Goal: Obtain resource: Obtain resource

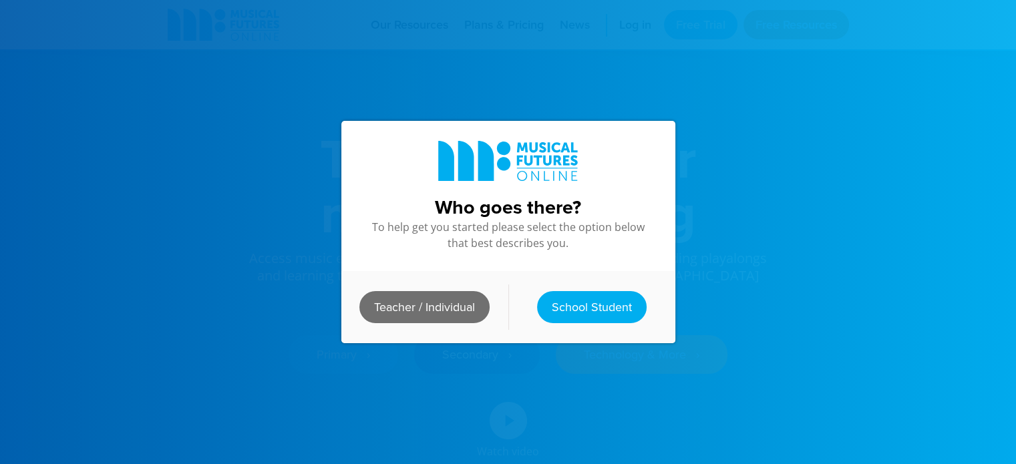
click at [412, 295] on link "Teacher / Individual" at bounding box center [425, 307] width 130 height 32
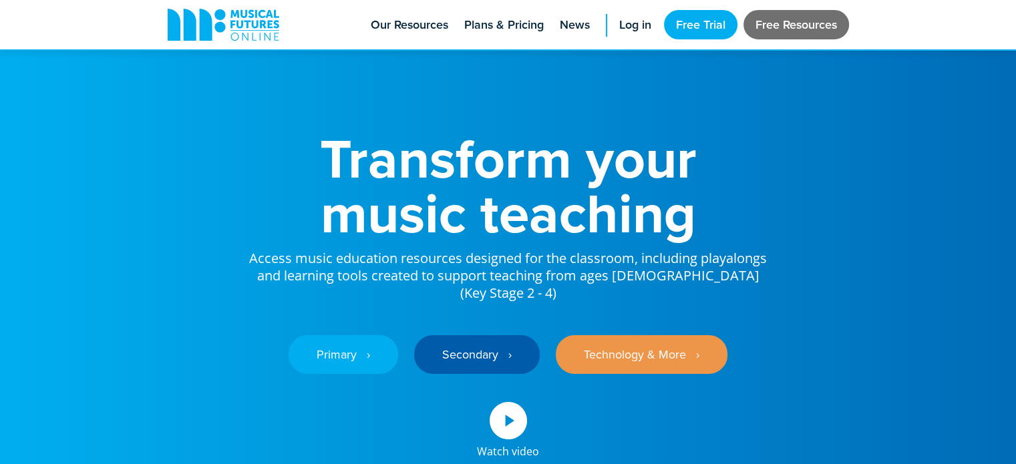
click at [809, 23] on link "Free Resources" at bounding box center [797, 24] width 106 height 29
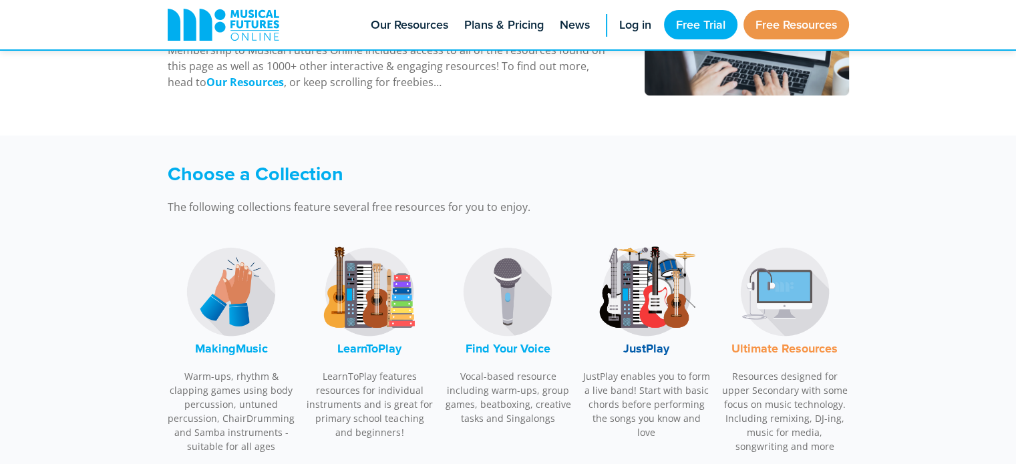
scroll to position [267, 0]
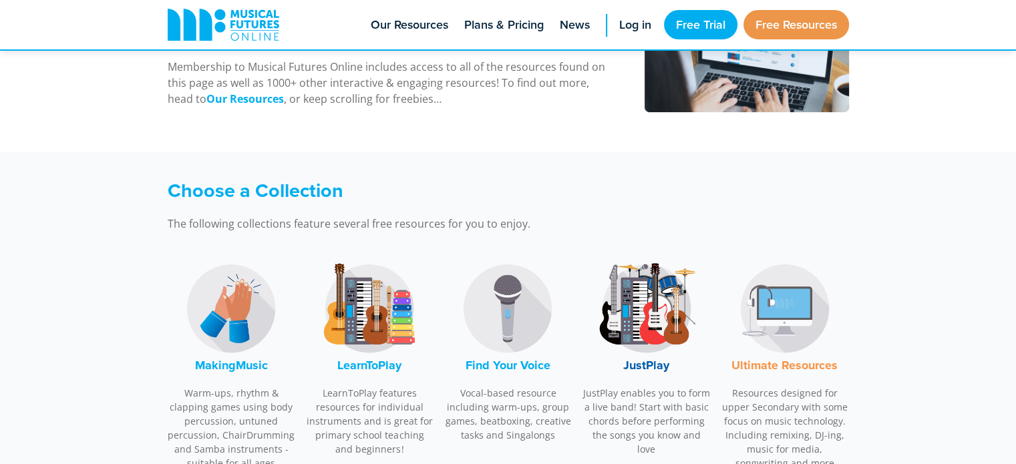
click at [223, 319] on img at bounding box center [231, 309] width 100 height 100
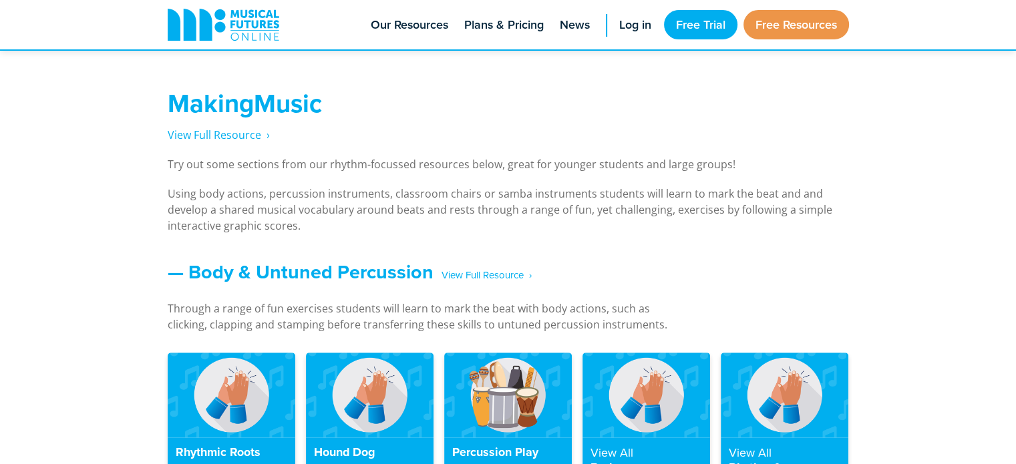
scroll to position [988, 0]
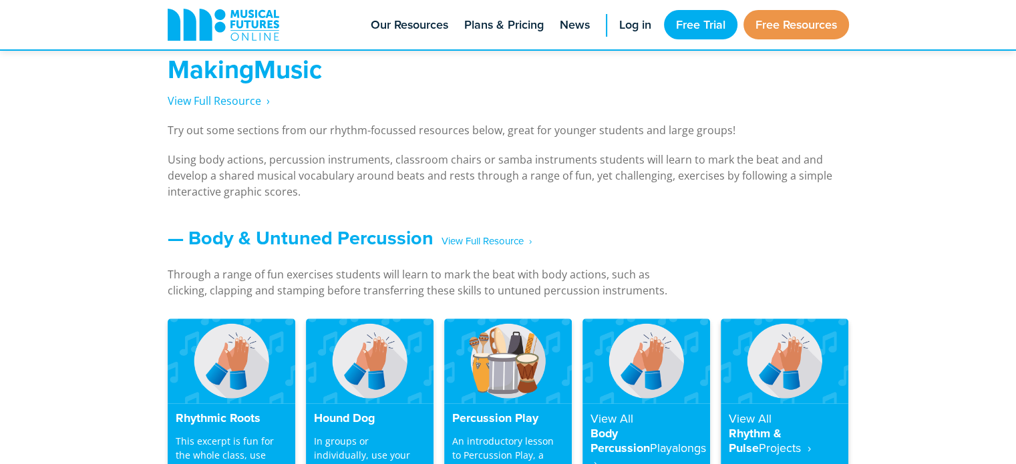
click at [753, 362] on img at bounding box center [785, 361] width 128 height 85
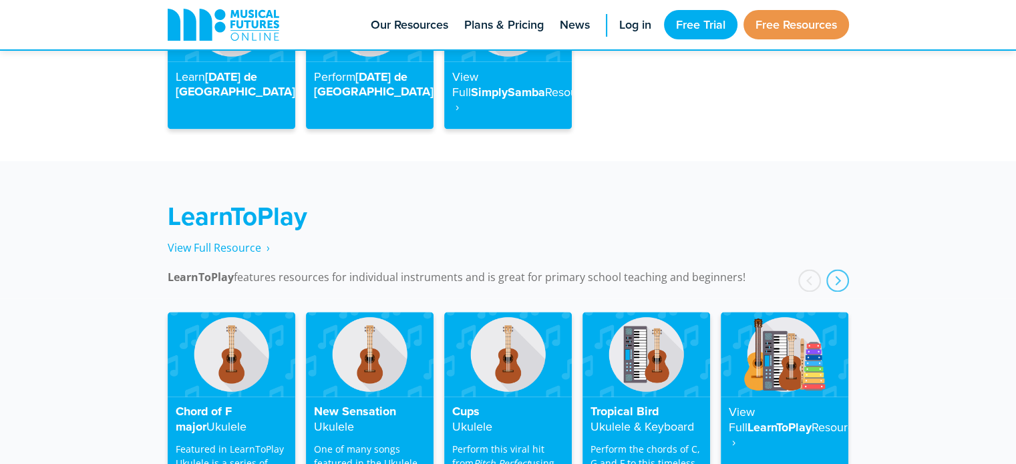
scroll to position [2004, 0]
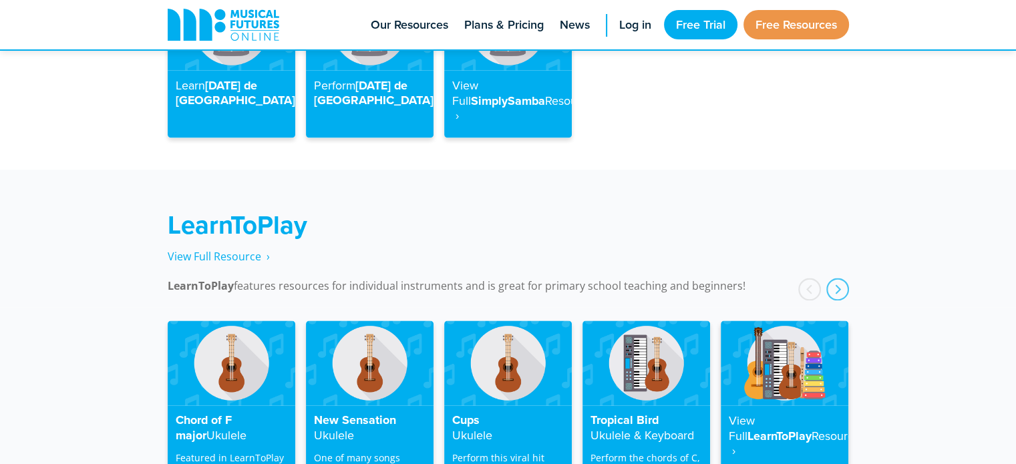
click at [797, 414] on h4 "View Full LearnToPlay Resource ‎ ›" at bounding box center [785, 436] width 112 height 45
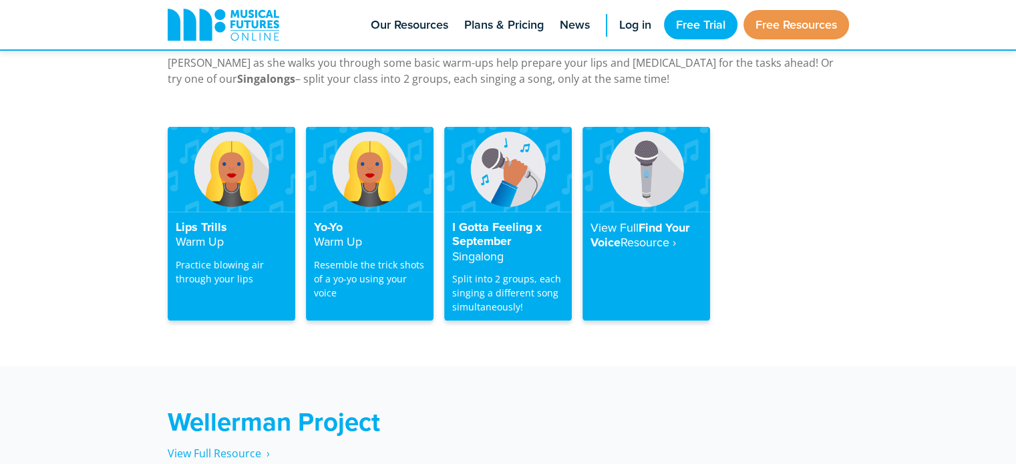
scroll to position [2684, 0]
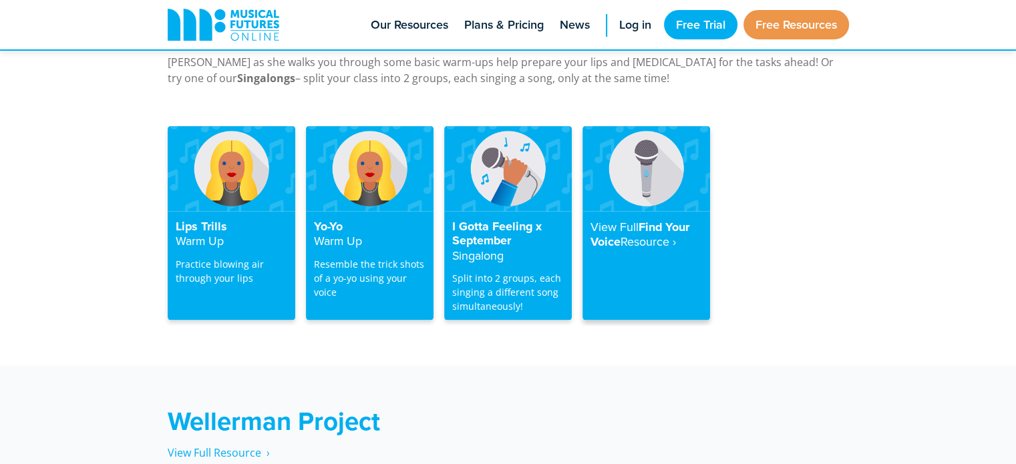
click at [623, 227] on h4 "View Full Find Your Voice Resource‎ ›" at bounding box center [647, 235] width 112 height 30
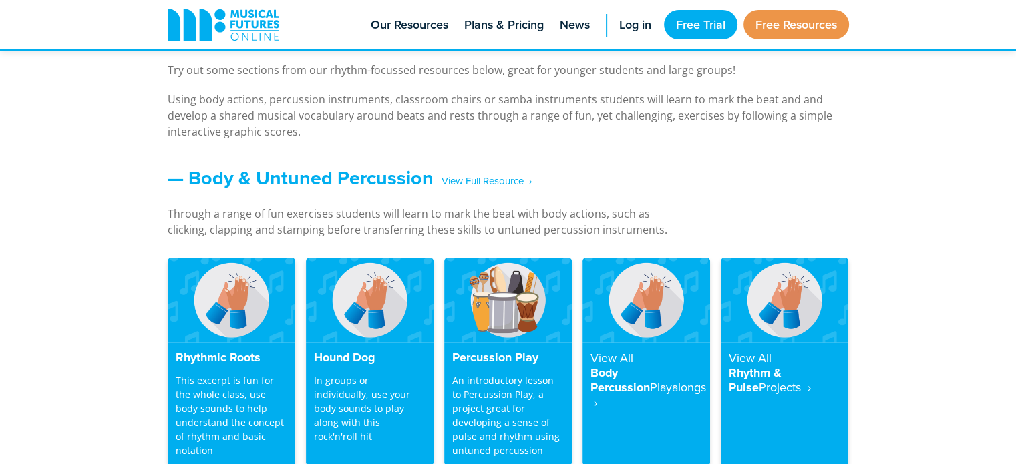
scroll to position [1055, 0]
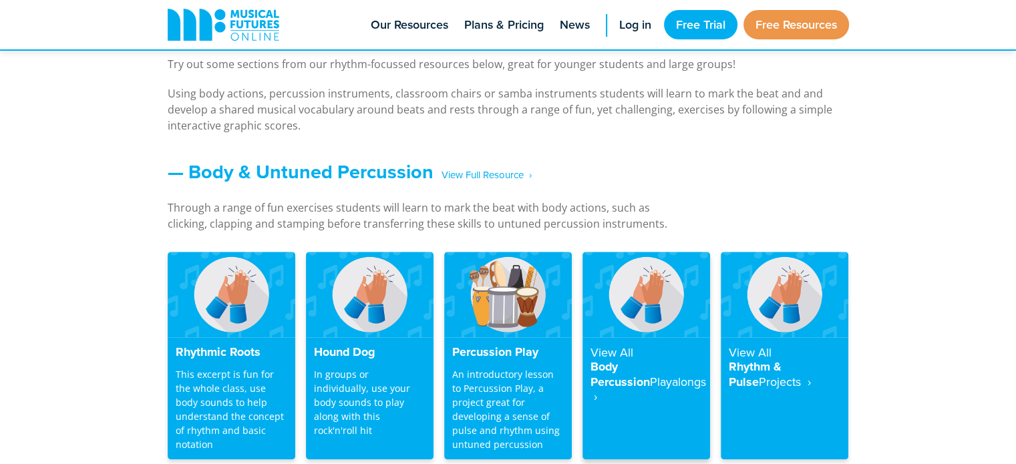
click at [644, 363] on h4 "View All Body Percussion Playalongs ‎ ›" at bounding box center [647, 374] width 112 height 59
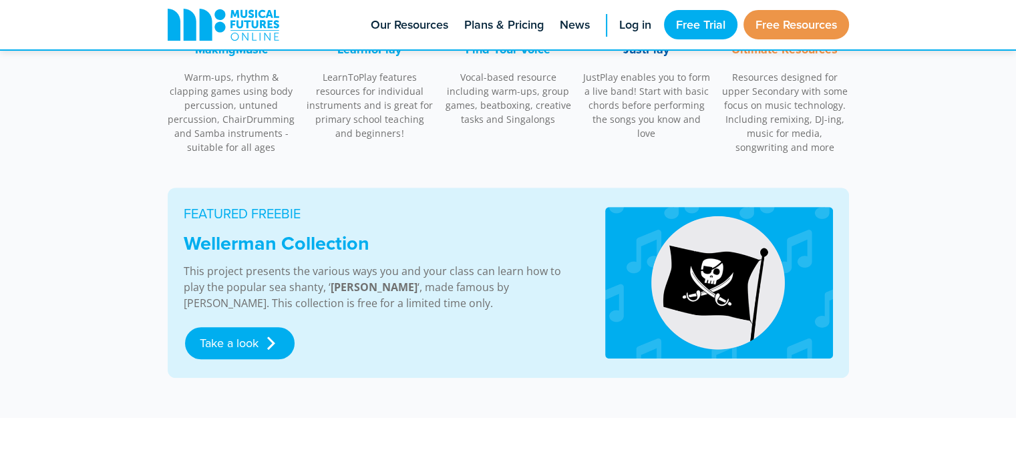
scroll to position [601, 0]
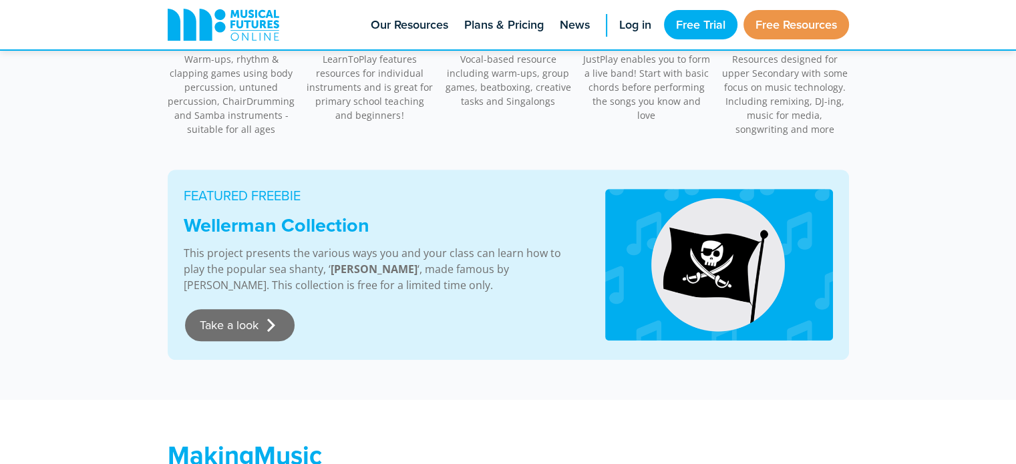
click at [262, 326] on link "Take a look" at bounding box center [240, 325] width 110 height 32
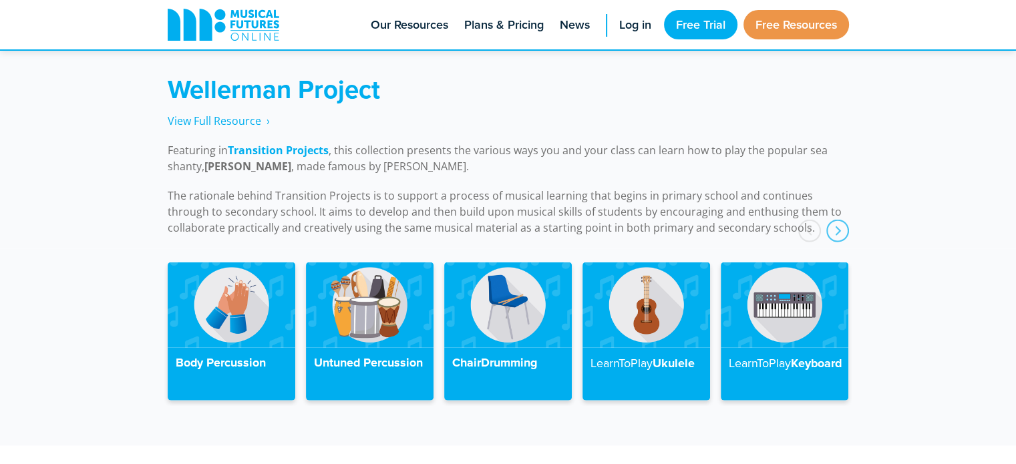
scroll to position [3014, 0]
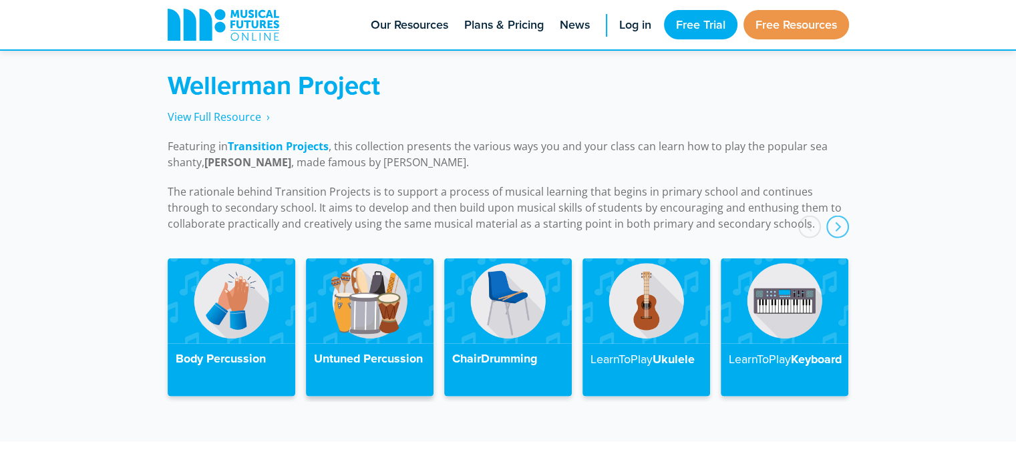
click at [387, 317] on img at bounding box center [370, 301] width 128 height 85
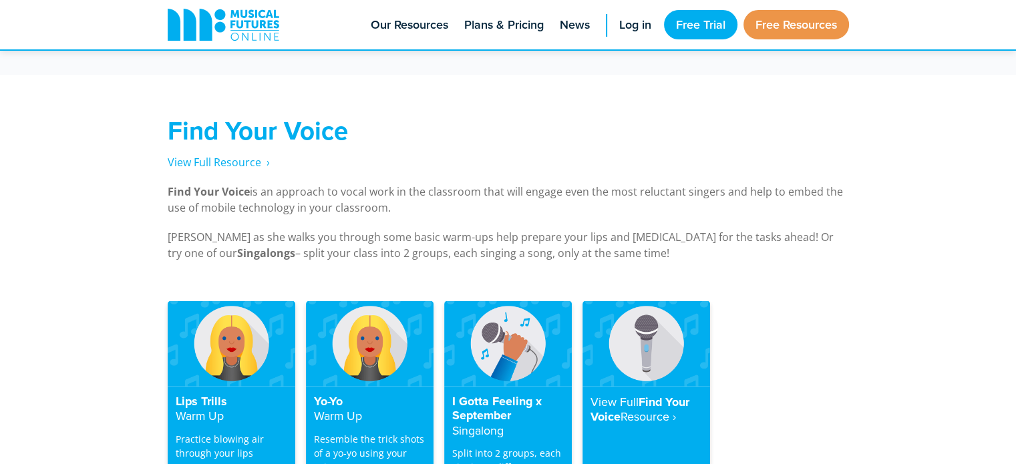
scroll to position [2606, 0]
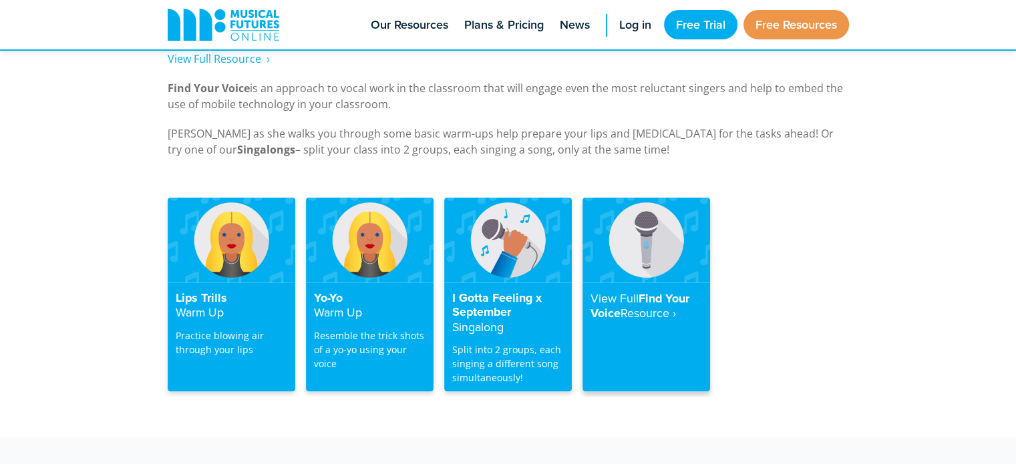
click at [643, 305] on strong "Resource‎ ›" at bounding box center [648, 313] width 55 height 17
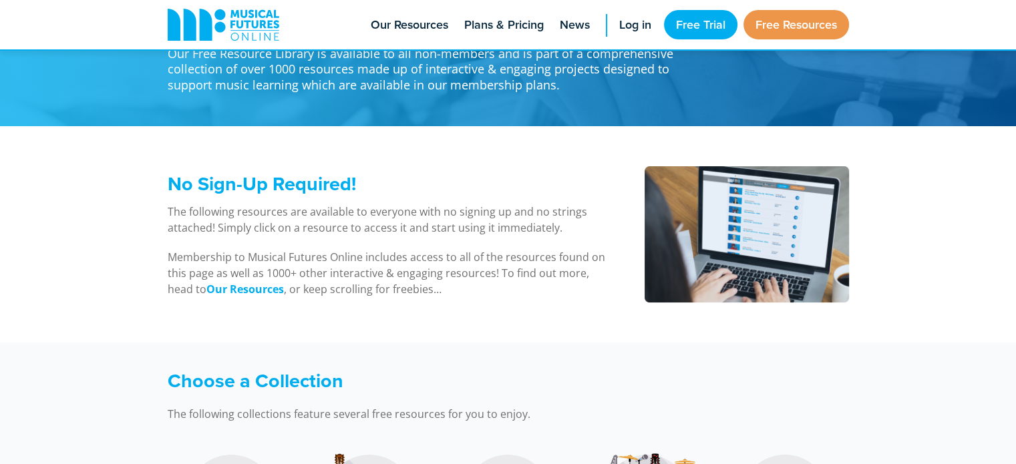
scroll to position [535, 0]
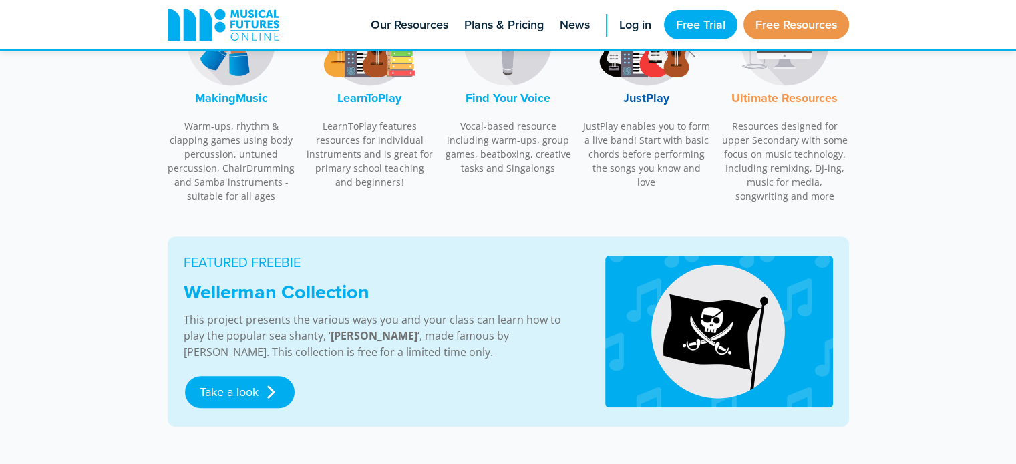
click at [234, 101] on font "MakingMusic" at bounding box center [231, 98] width 73 height 17
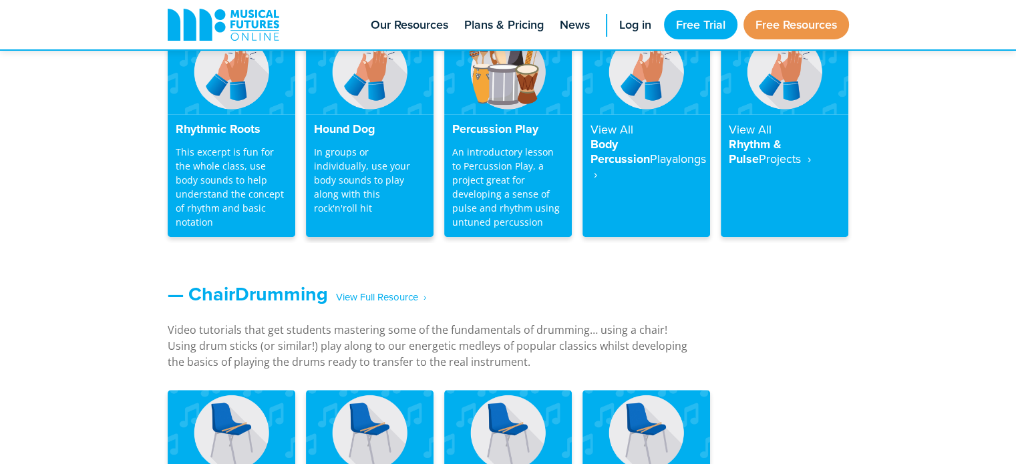
scroll to position [1121, 0]
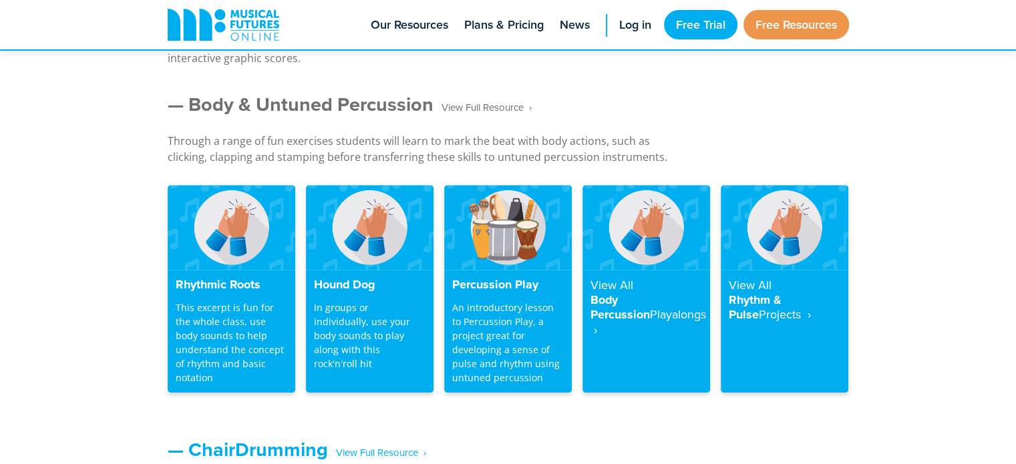
click at [484, 99] on span "‎ ‎ ‎ View Full Resource‎‏‏‎ ‎ ›" at bounding box center [483, 107] width 98 height 23
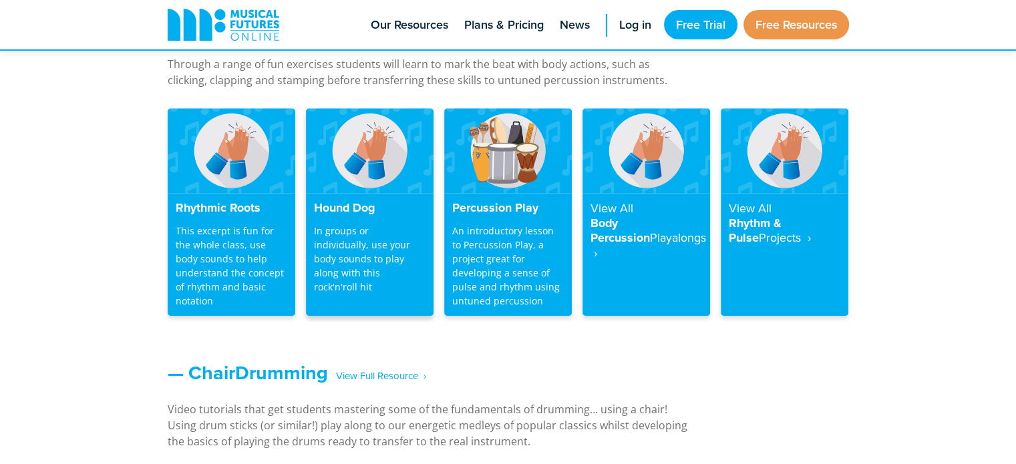
scroll to position [1198, 0]
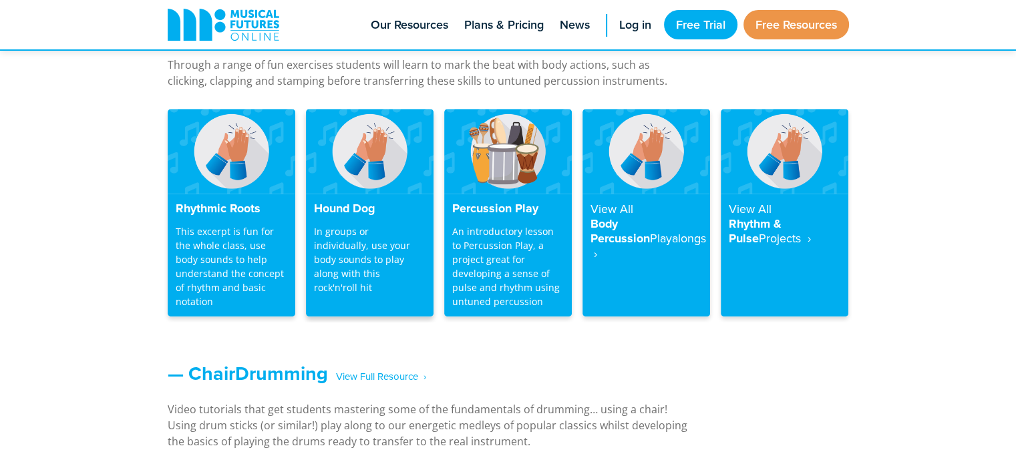
click at [411, 273] on p "In groups or individually, use your body sounds to play along with this rock'n'…" at bounding box center [370, 260] width 112 height 70
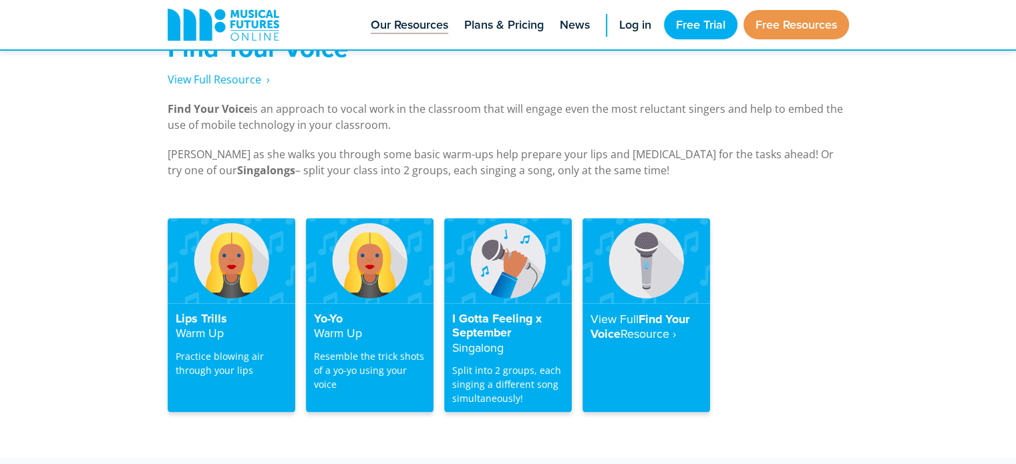
scroll to position [2606, 0]
